Goal: Task Accomplishment & Management: Manage account settings

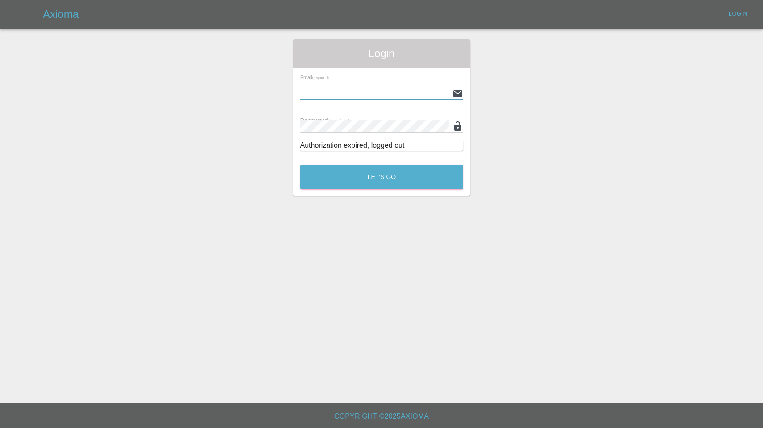
type input "enquiries@colourtouch.co.uk"
click at [382, 177] on button "Let's Go" at bounding box center [381, 177] width 163 height 25
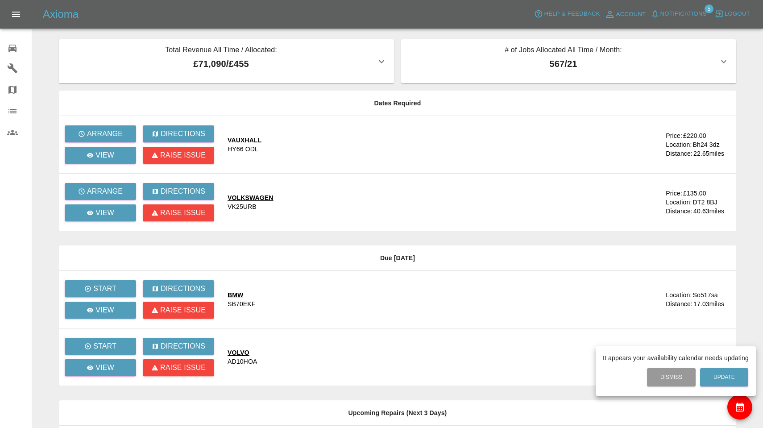
click at [671, 17] on div at bounding box center [381, 214] width 763 height 428
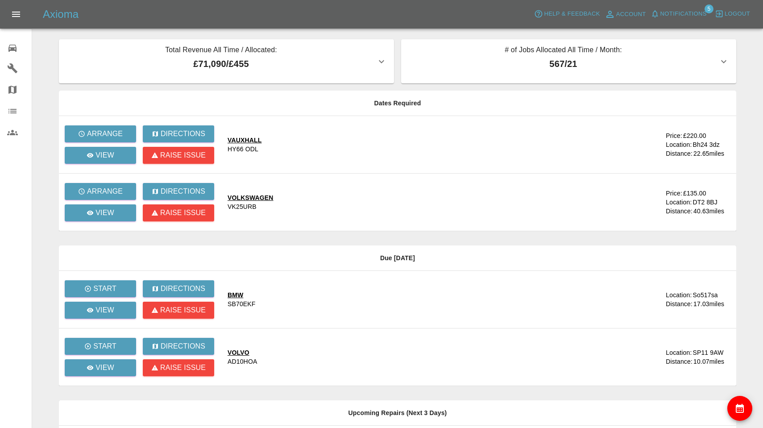
click at [671, 17] on span "Notifications" at bounding box center [683, 14] width 46 height 10
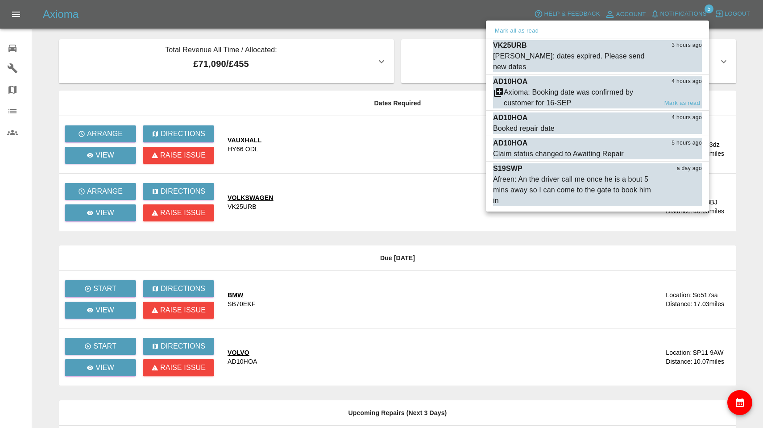
click at [588, 96] on div "Axioma: Booking date was confirmed by customer for 16-SEP" at bounding box center [581, 97] width 154 height 21
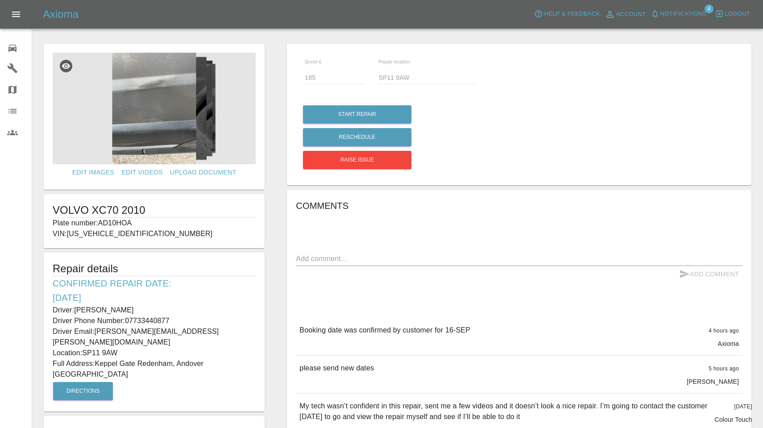
click at [684, 12] on span "Notifications" at bounding box center [683, 14] width 46 height 10
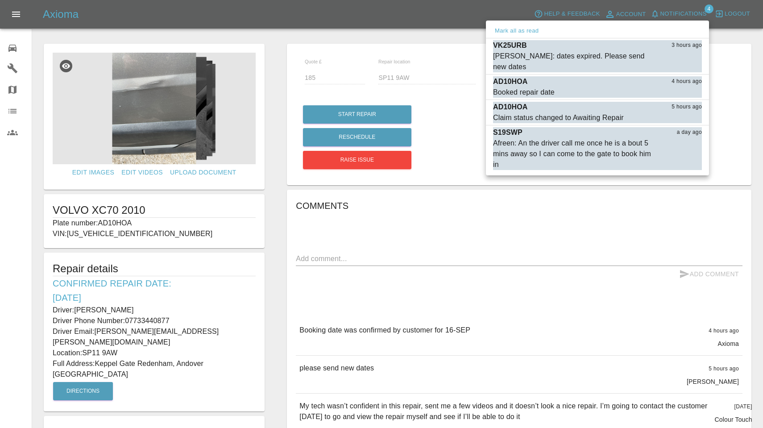
click at [674, 12] on div at bounding box center [381, 214] width 763 height 428
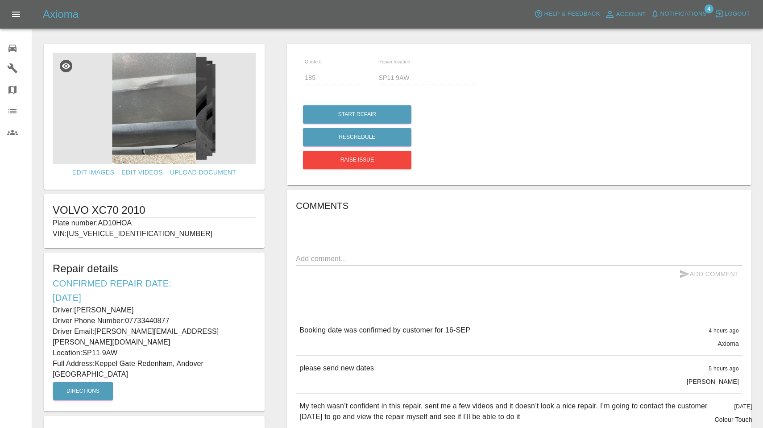
click at [674, 12] on span "Notifications" at bounding box center [683, 14] width 46 height 10
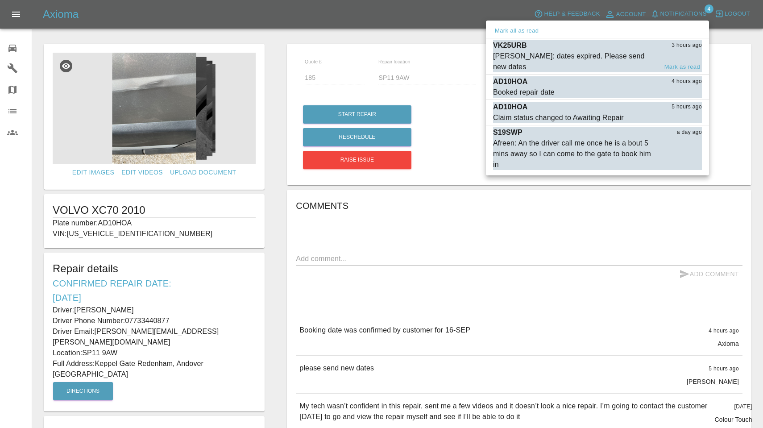
click at [601, 63] on div "Carl Ainsworth: dates expired. Please send new dates" at bounding box center [575, 61] width 164 height 21
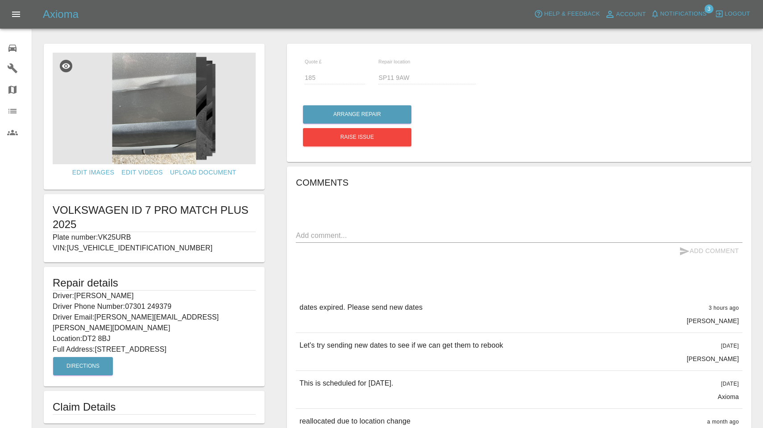
type input "135"
type input "DT2 8BJ"
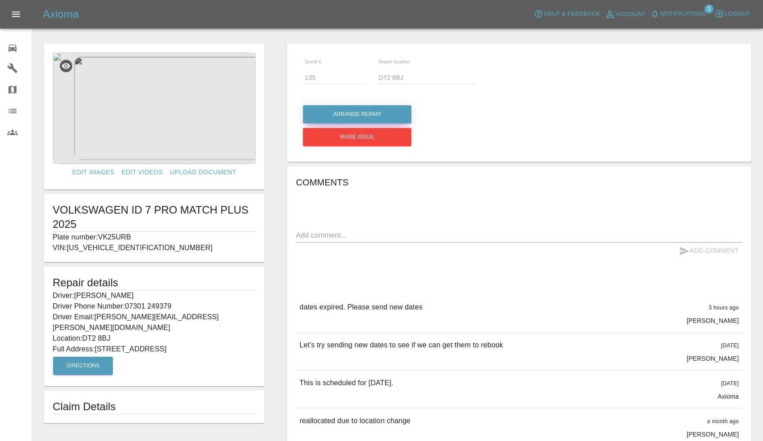
click at [374, 122] on button "Arrange Repair" at bounding box center [357, 114] width 108 height 18
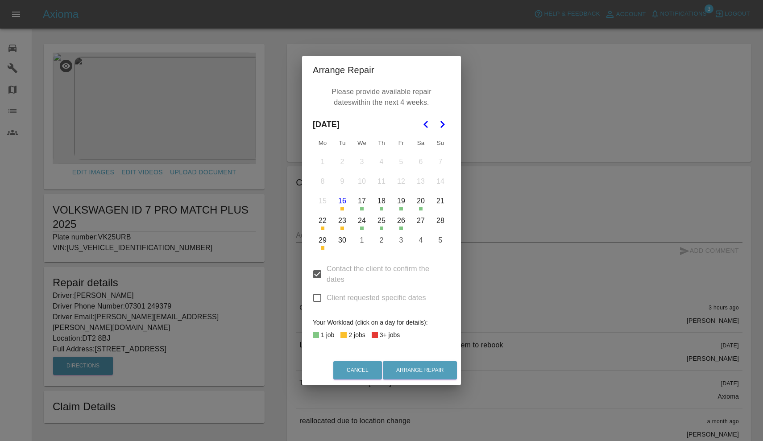
click at [360, 225] on button "24" at bounding box center [362, 221] width 19 height 19
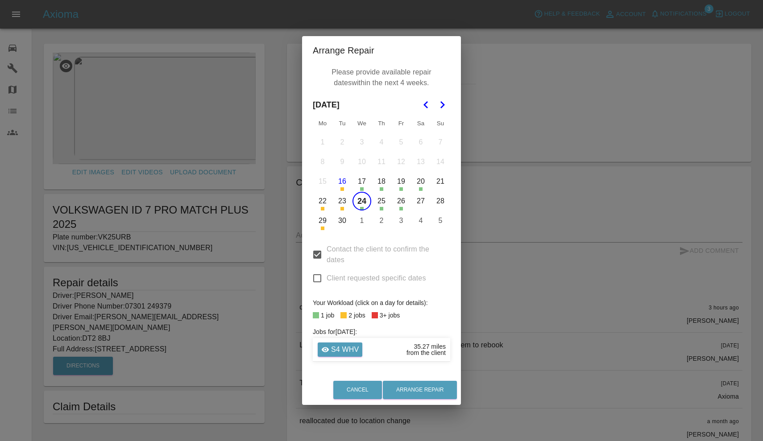
click at [440, 103] on icon "Go to the Next Month" at bounding box center [442, 105] width 11 height 11
click at [360, 162] on button "8" at bounding box center [362, 162] width 19 height 19
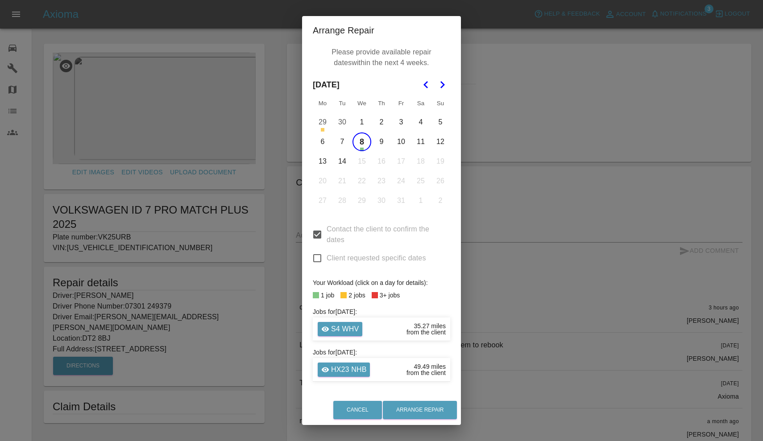
click at [382, 143] on button "9" at bounding box center [381, 142] width 19 height 19
click at [403, 142] on button "10" at bounding box center [401, 142] width 19 height 19
click at [319, 161] on button "13" at bounding box center [322, 161] width 19 height 19
click at [348, 169] on button "14" at bounding box center [342, 161] width 19 height 19
click at [418, 411] on button "Arrange Repair" at bounding box center [420, 410] width 74 height 18
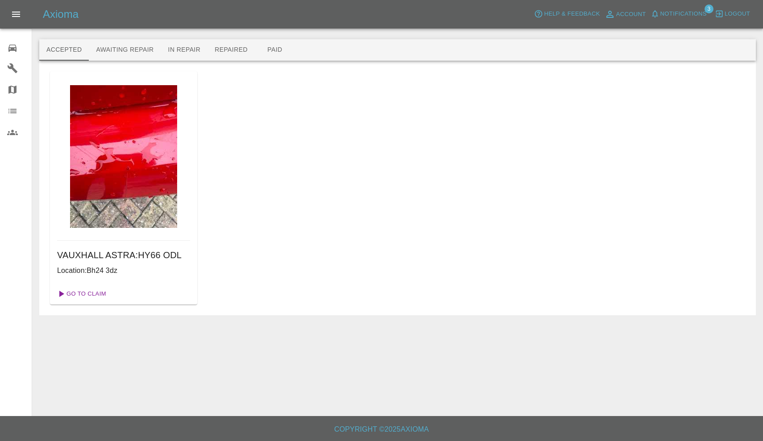
click at [90, 295] on link "Go To Claim" at bounding box center [81, 294] width 55 height 14
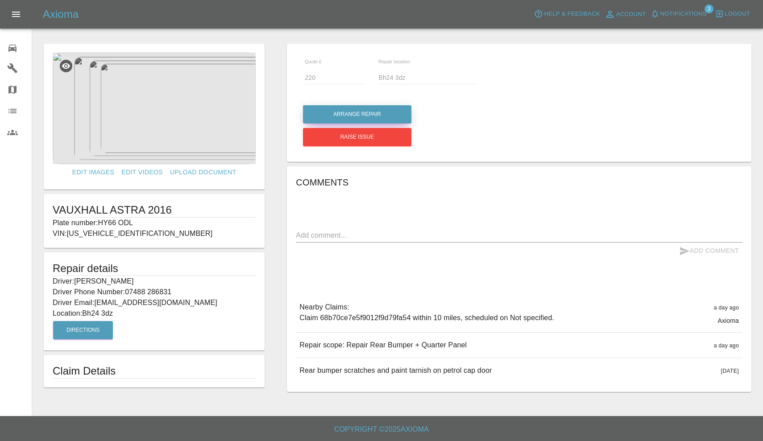
click at [355, 117] on button "Arrange Repair" at bounding box center [357, 114] width 108 height 18
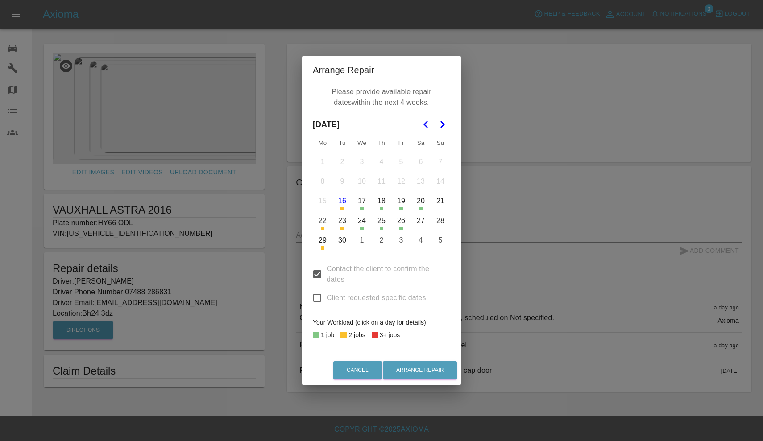
click at [345, 245] on button "30" at bounding box center [342, 240] width 19 height 19
click at [443, 129] on icon "Go to the Next Month" at bounding box center [442, 124] width 11 height 11
click at [361, 181] on button "8" at bounding box center [362, 181] width 19 height 19
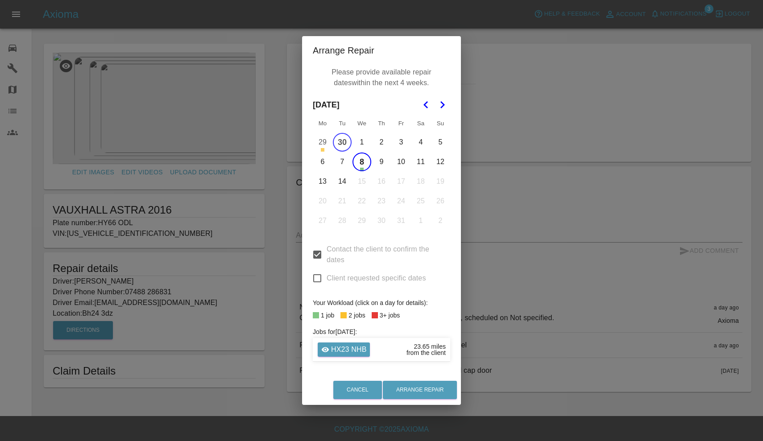
click at [385, 160] on button "9" at bounding box center [381, 162] width 19 height 19
click at [396, 161] on button "10" at bounding box center [401, 162] width 19 height 19
click at [322, 180] on button "13" at bounding box center [322, 181] width 19 height 19
click at [340, 183] on button "14" at bounding box center [342, 181] width 19 height 19
click at [413, 403] on div "Cancel Arrange Repair" at bounding box center [381, 390] width 159 height 30
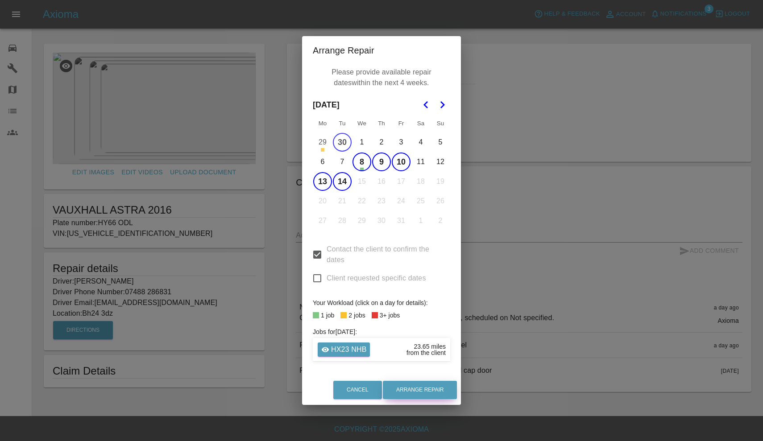
click at [420, 390] on button "Arrange Repair" at bounding box center [420, 390] width 74 height 18
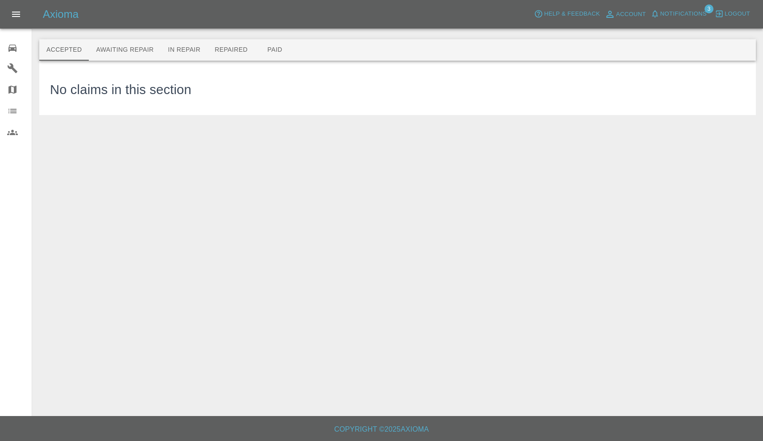
click at [673, 15] on span "Notifications" at bounding box center [683, 14] width 46 height 10
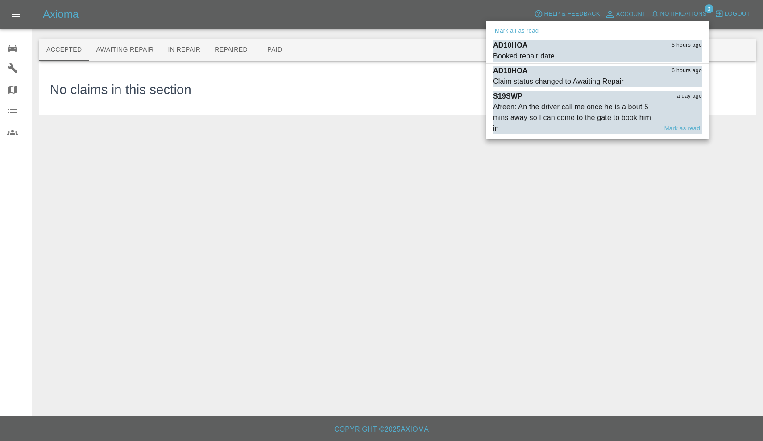
click at [553, 109] on div "Afreen: An the driver call me once he is a bout 5 mins away so I can come to th…" at bounding box center [575, 118] width 164 height 32
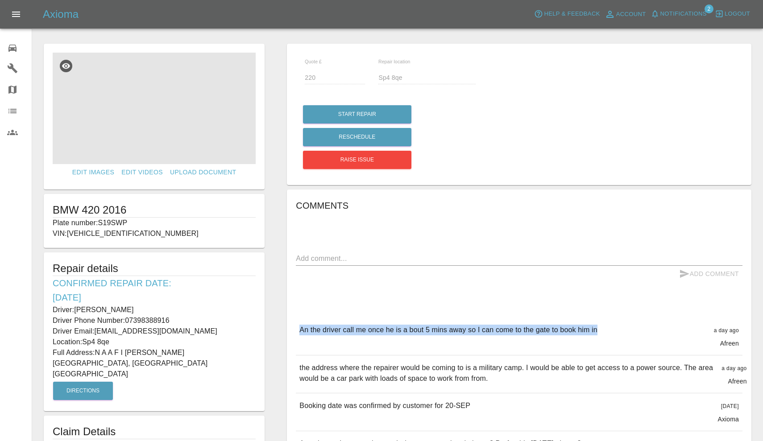
drag, startPoint x: 301, startPoint y: 329, endPoint x: 617, endPoint y: 333, distance: 316.0
click at [617, 333] on div "An the driver call me once he is a bout 5 mins away so I can come to the gate t…" at bounding box center [519, 336] width 447 height 37
copy p "An the driver call me once he is a bout 5 mins away so I can come to the gate t…"
click at [691, 11] on span "Notifications" at bounding box center [683, 14] width 46 height 10
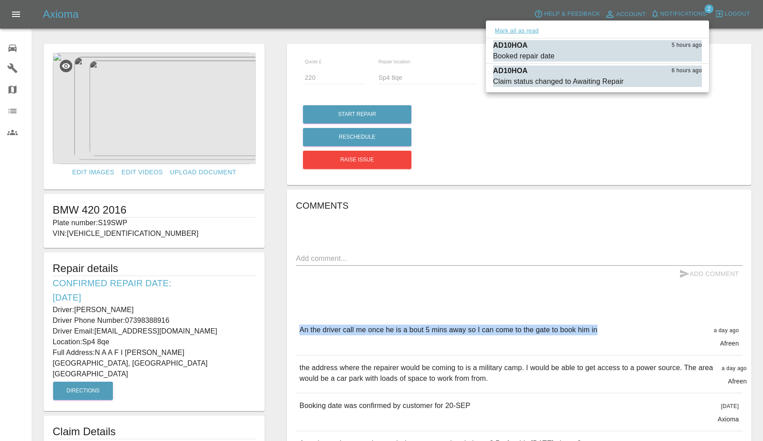
click at [525, 33] on button "Mark all as read" at bounding box center [516, 31] width 47 height 10
